Goal: Task Accomplishment & Management: Complete application form

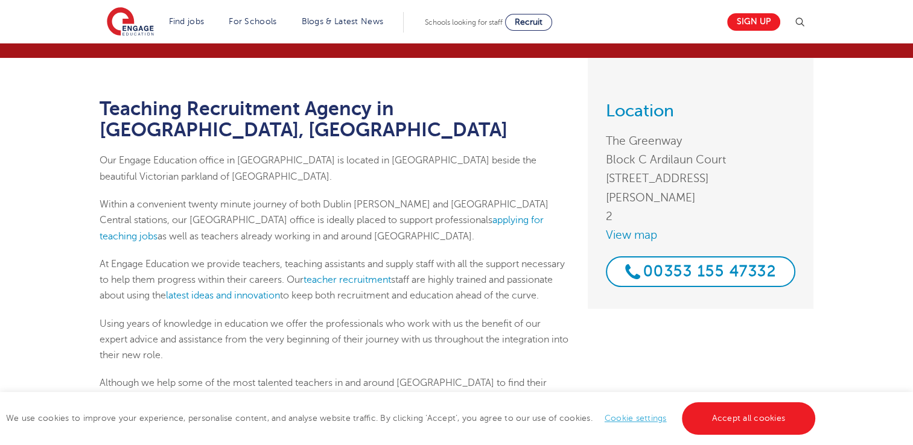
scroll to position [85, 0]
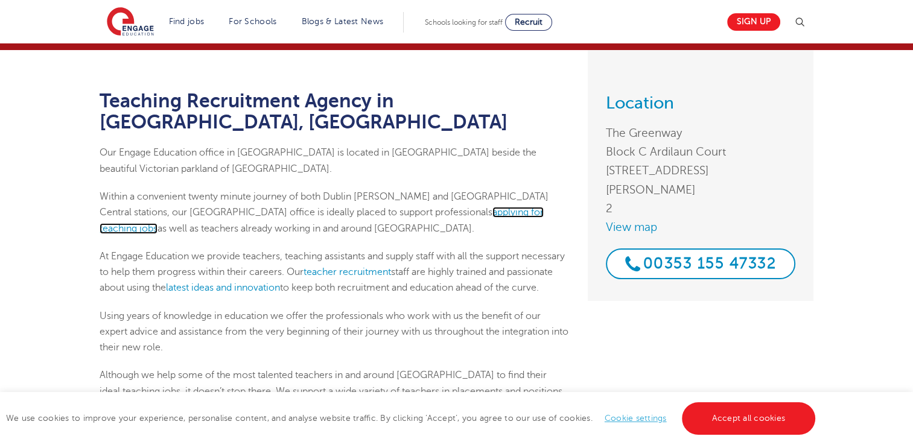
click at [381, 207] on link "applying for teaching jobs" at bounding box center [322, 220] width 444 height 27
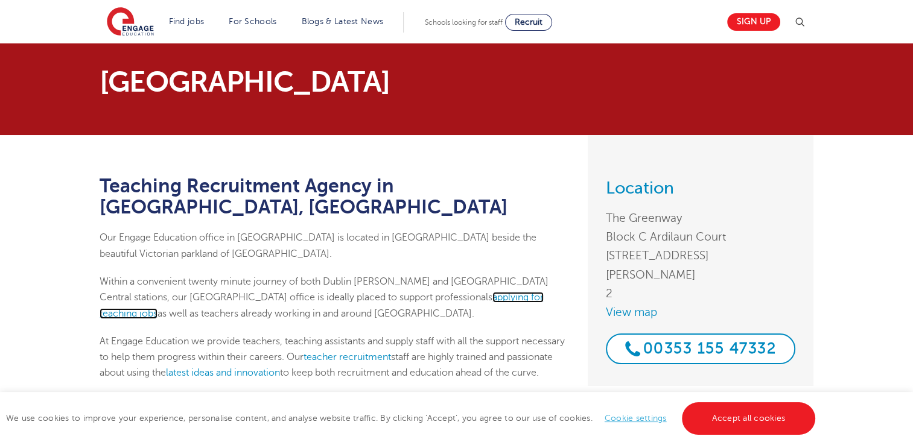
click at [401, 292] on link "applying for teaching jobs" at bounding box center [322, 305] width 444 height 27
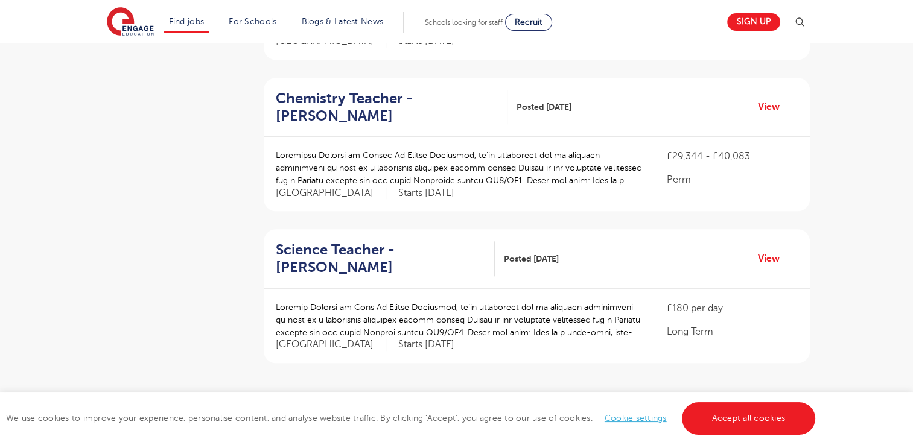
scroll to position [1314, 0]
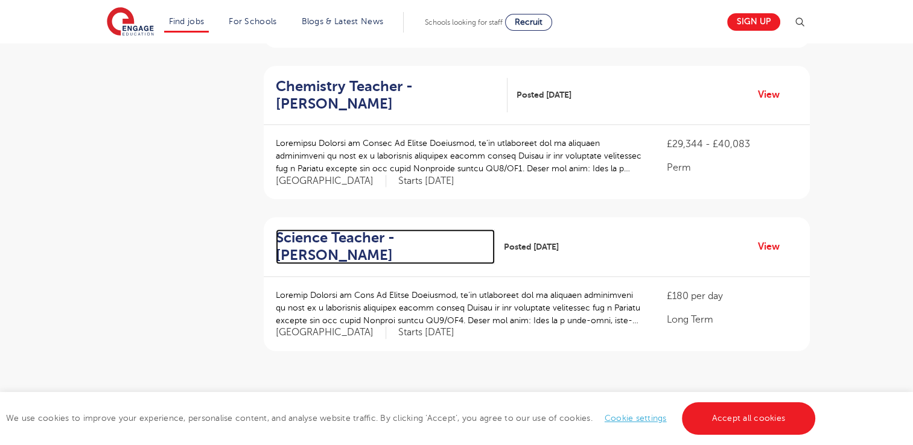
click at [336, 232] on h2 "Science Teacher - Hounslow" at bounding box center [380, 246] width 209 height 35
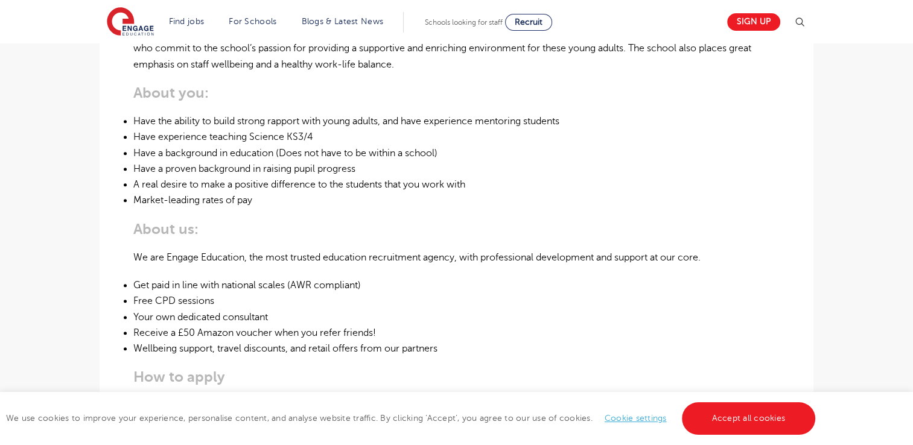
scroll to position [463, 0]
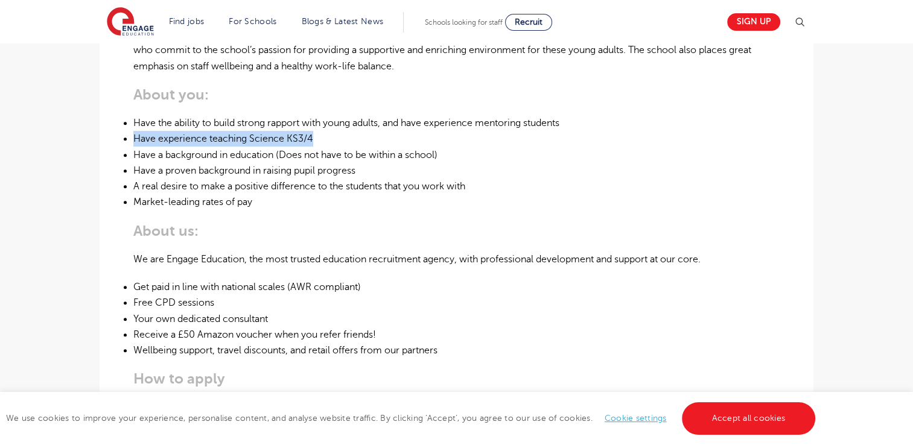
drag, startPoint x: 135, startPoint y: 139, endPoint x: 319, endPoint y: 135, distance: 184.7
click at [319, 135] on li "Have experience teaching Science KS3/4" at bounding box center [456, 139] width 646 height 16
copy li "Have experience teaching Science KS3/4"
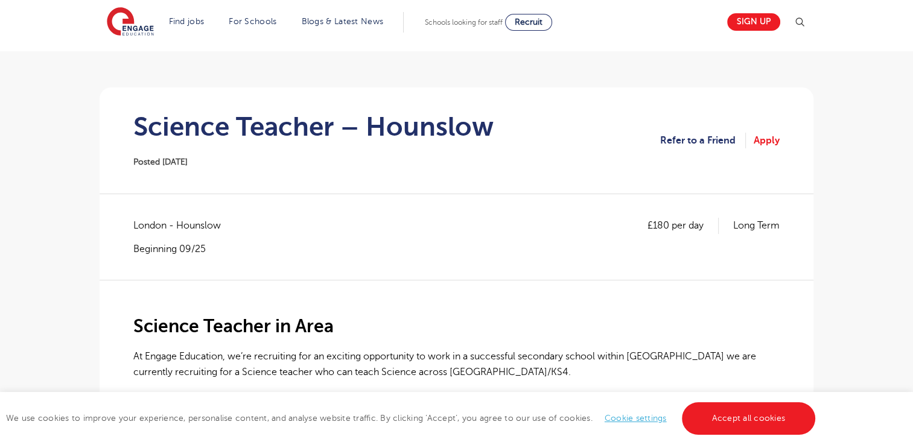
scroll to position [0, 0]
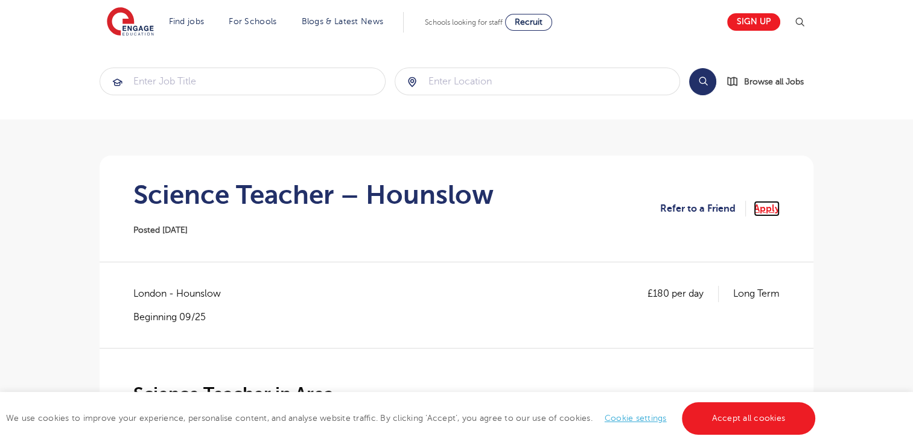
click at [765, 206] on link "Apply" at bounding box center [767, 209] width 26 height 16
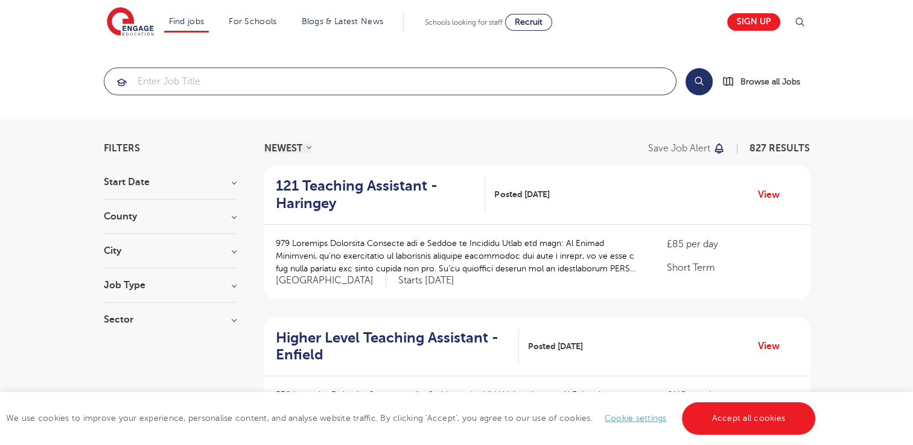
click at [201, 81] on input "search" at bounding box center [389, 81] width 571 height 27
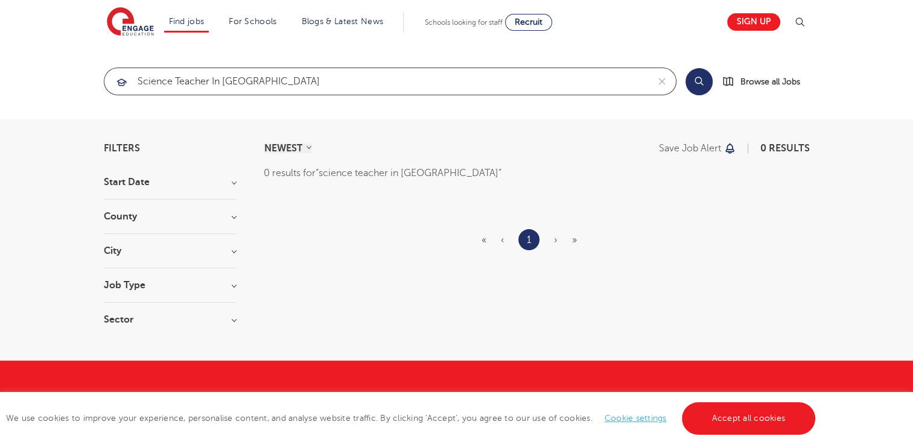
click button "Submit" at bounding box center [0, 0] width 0 height 0
click at [258, 81] on input "science teacher in [GEOGRAPHIC_DATA]" at bounding box center [376, 81] width 544 height 27
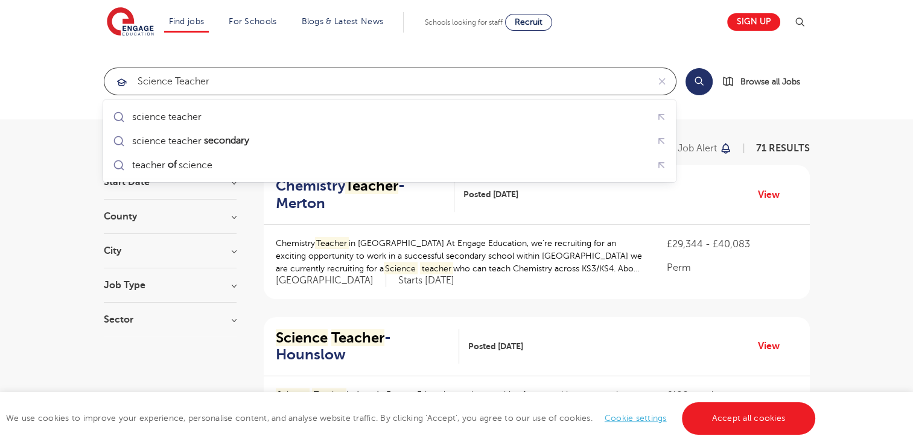
type input "science teacher"
click button "Submit" at bounding box center [0, 0] width 0 height 0
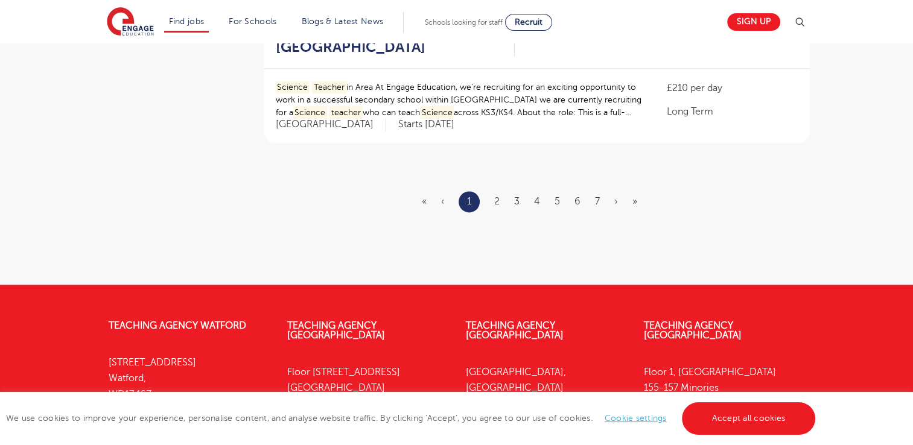
scroll to position [1518, 0]
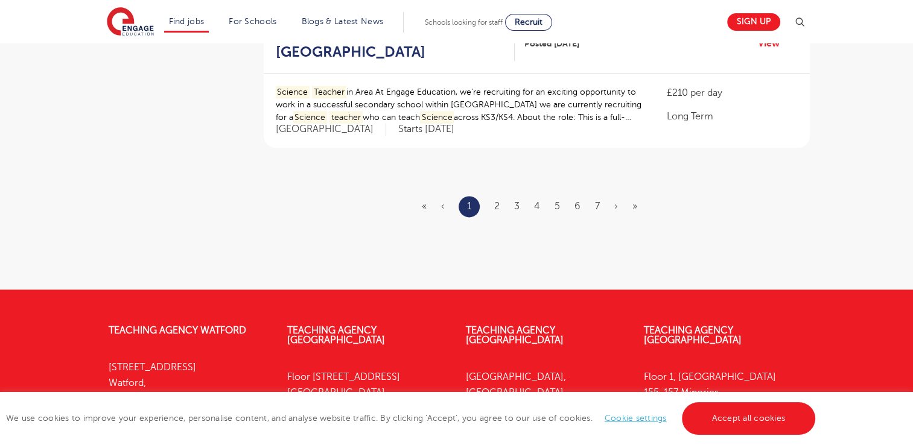
click at [492, 205] on ul "« ‹ 1 2 3 4 5 6 7 › »" at bounding box center [537, 206] width 230 height 21
click at [495, 203] on link "2" at bounding box center [496, 206] width 5 height 11
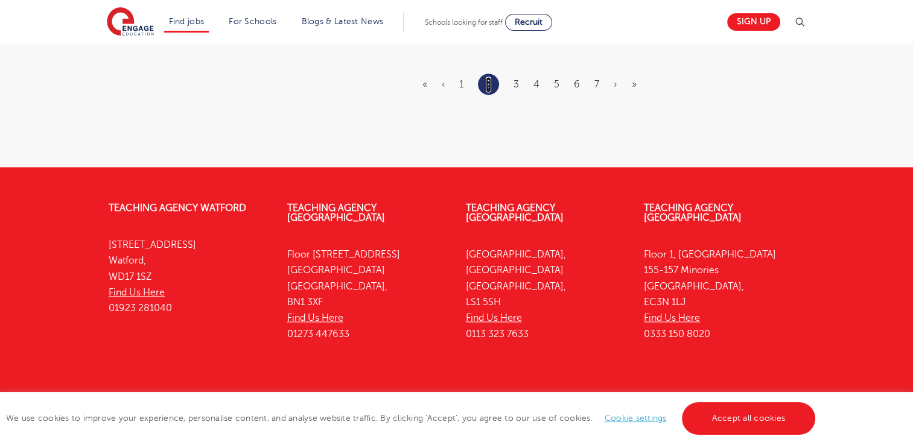
scroll to position [1652, 0]
